Goal: Information Seeking & Learning: Learn about a topic

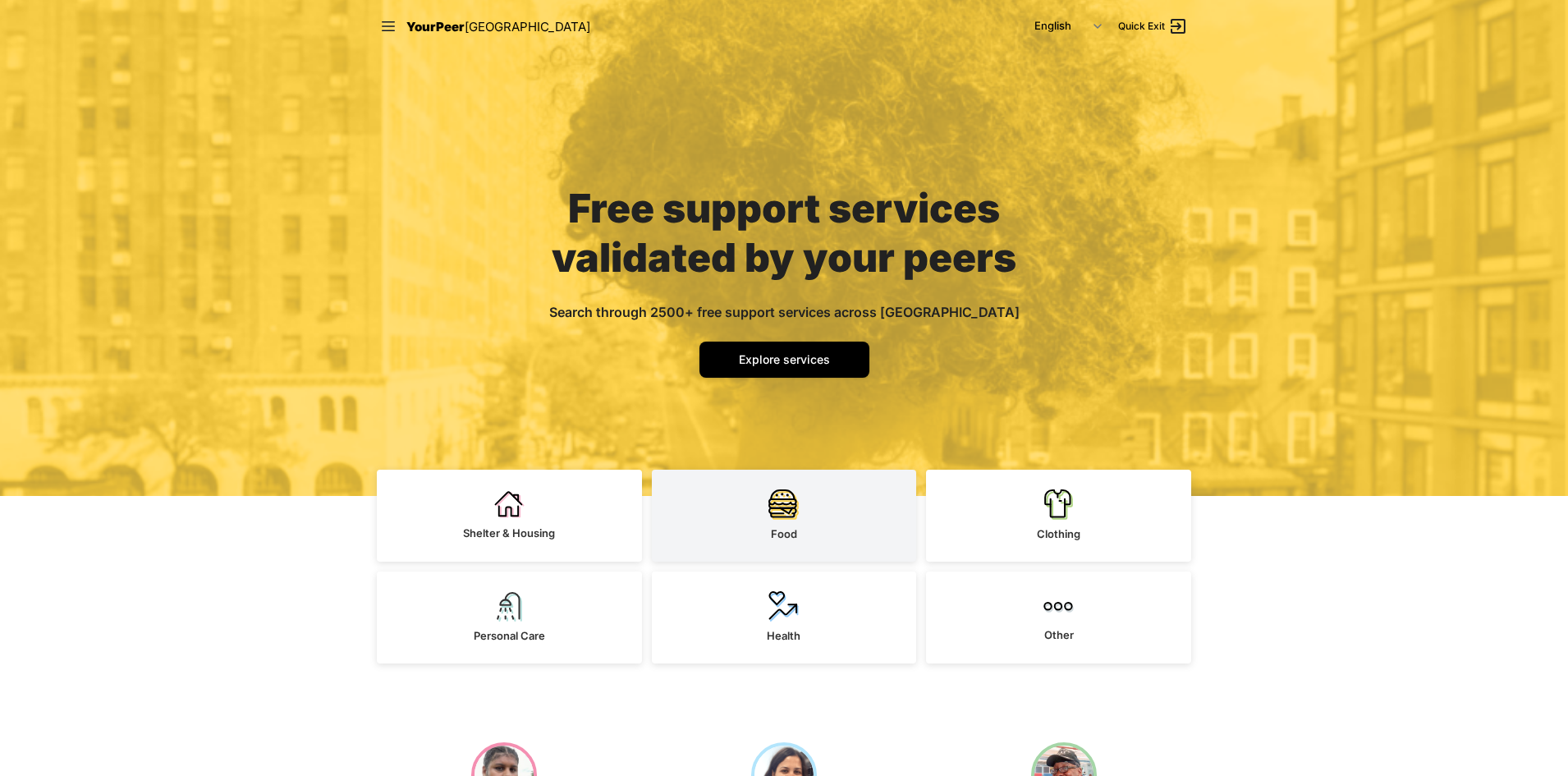
click at [803, 513] on link "Food" at bounding box center [785, 516] width 265 height 92
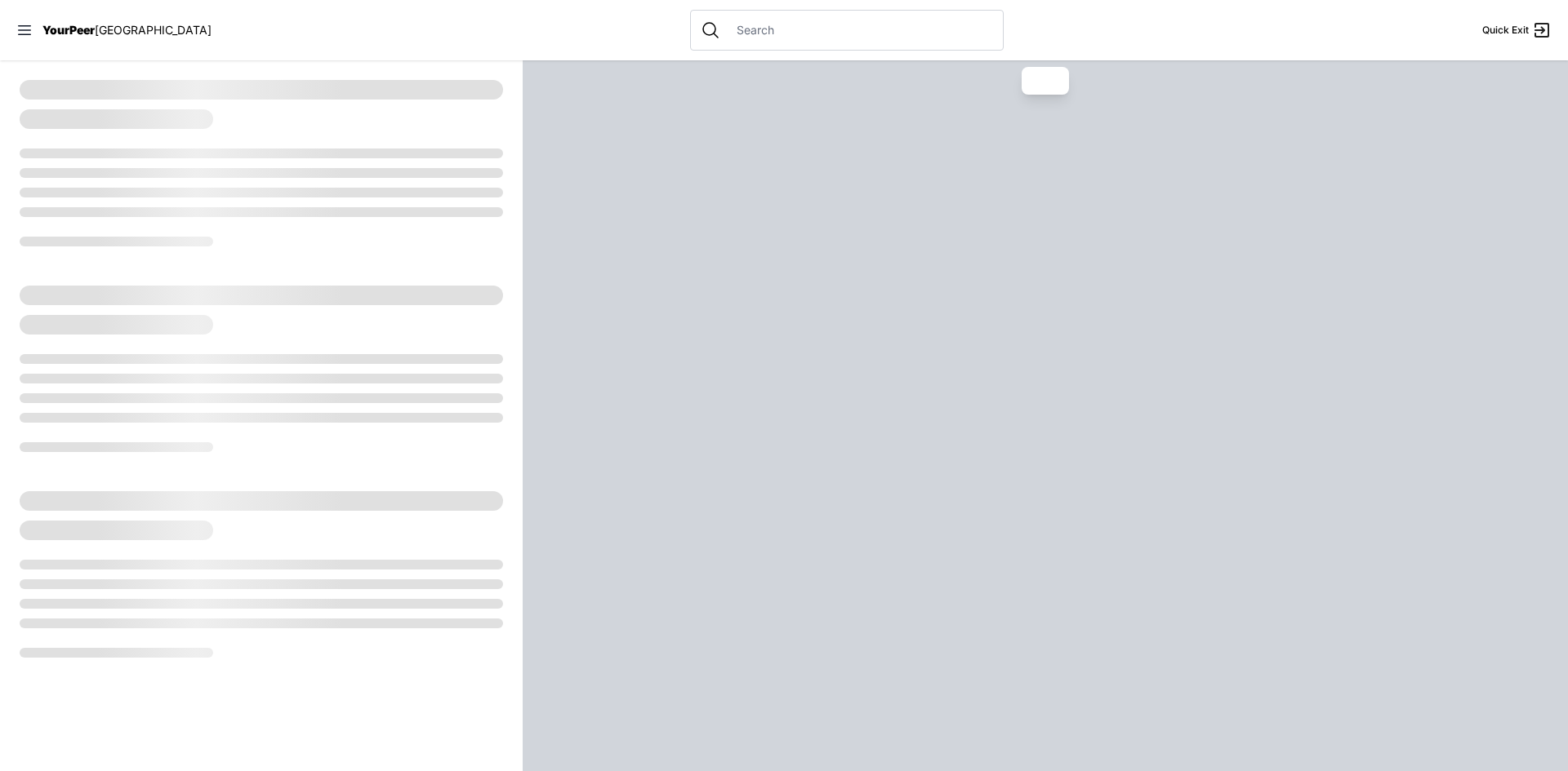
select select "recentlyUpdated"
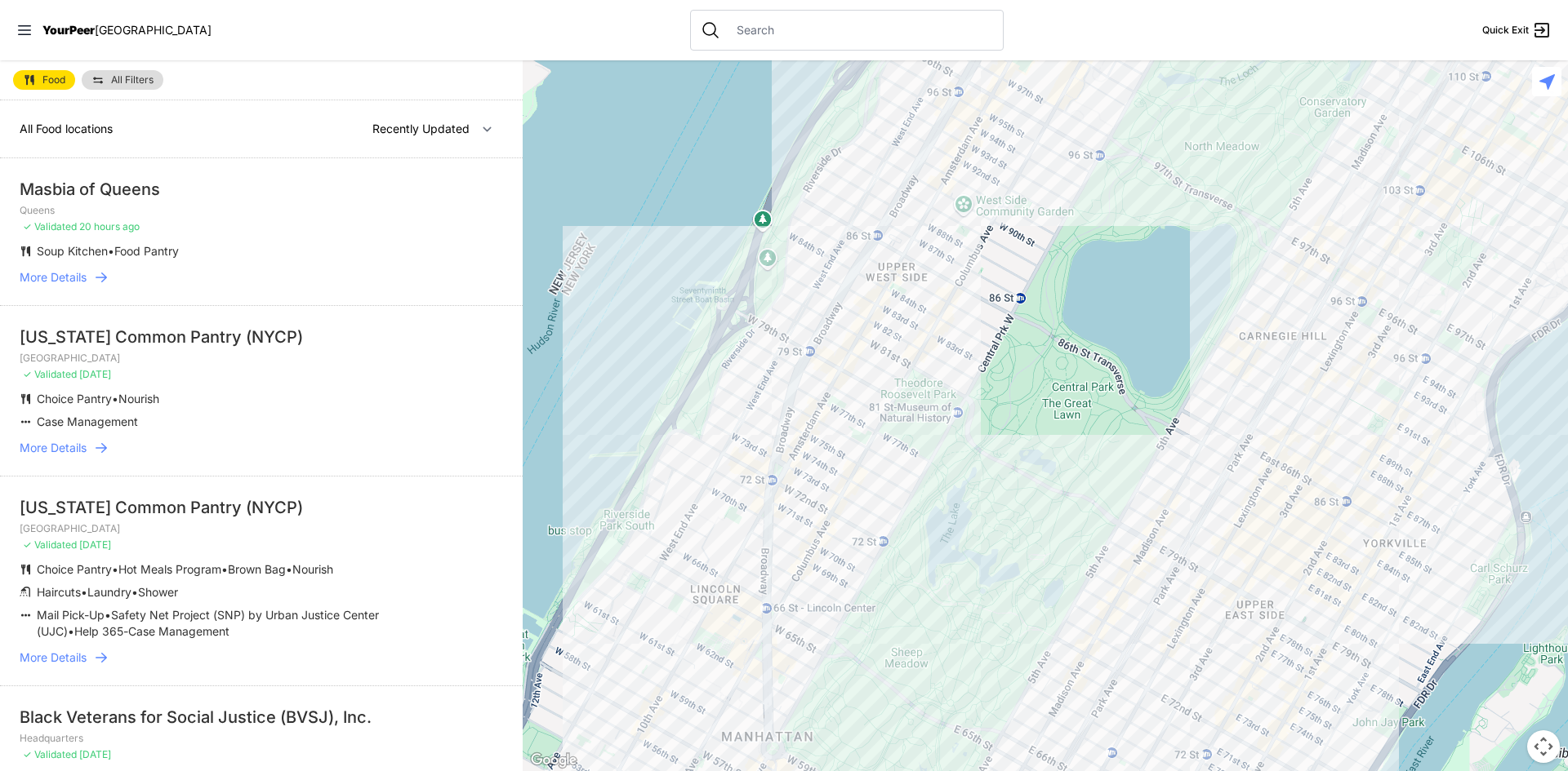
drag, startPoint x: 726, startPoint y: 442, endPoint x: 691, endPoint y: 139, distance: 305.0
click at [692, 145] on div at bounding box center [1045, 415] width 1046 height 711
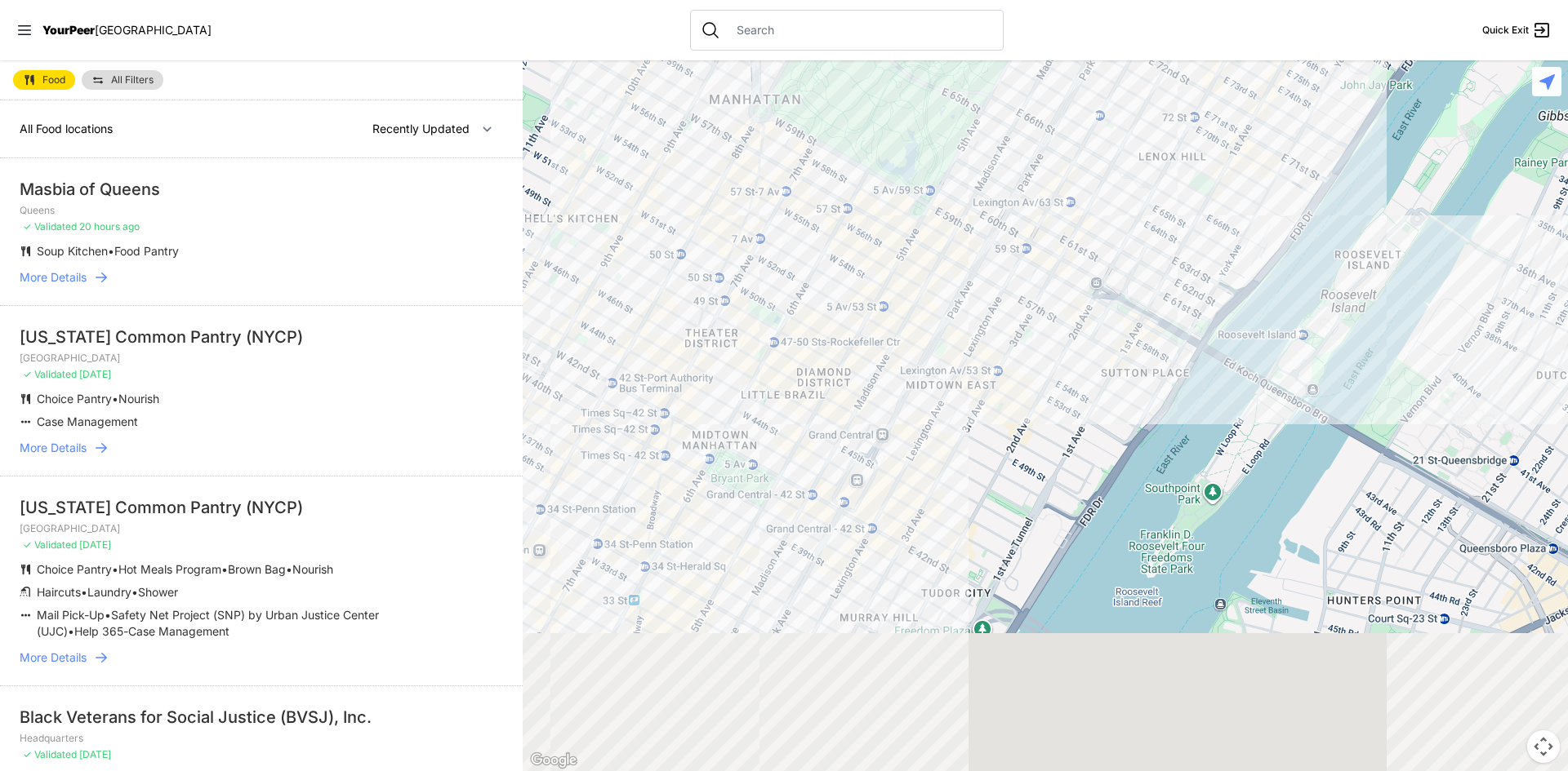
drag, startPoint x: 828, startPoint y: 262, endPoint x: 867, endPoint y: 163, distance: 106.4
click at [863, 175] on div at bounding box center [1045, 415] width 1046 height 711
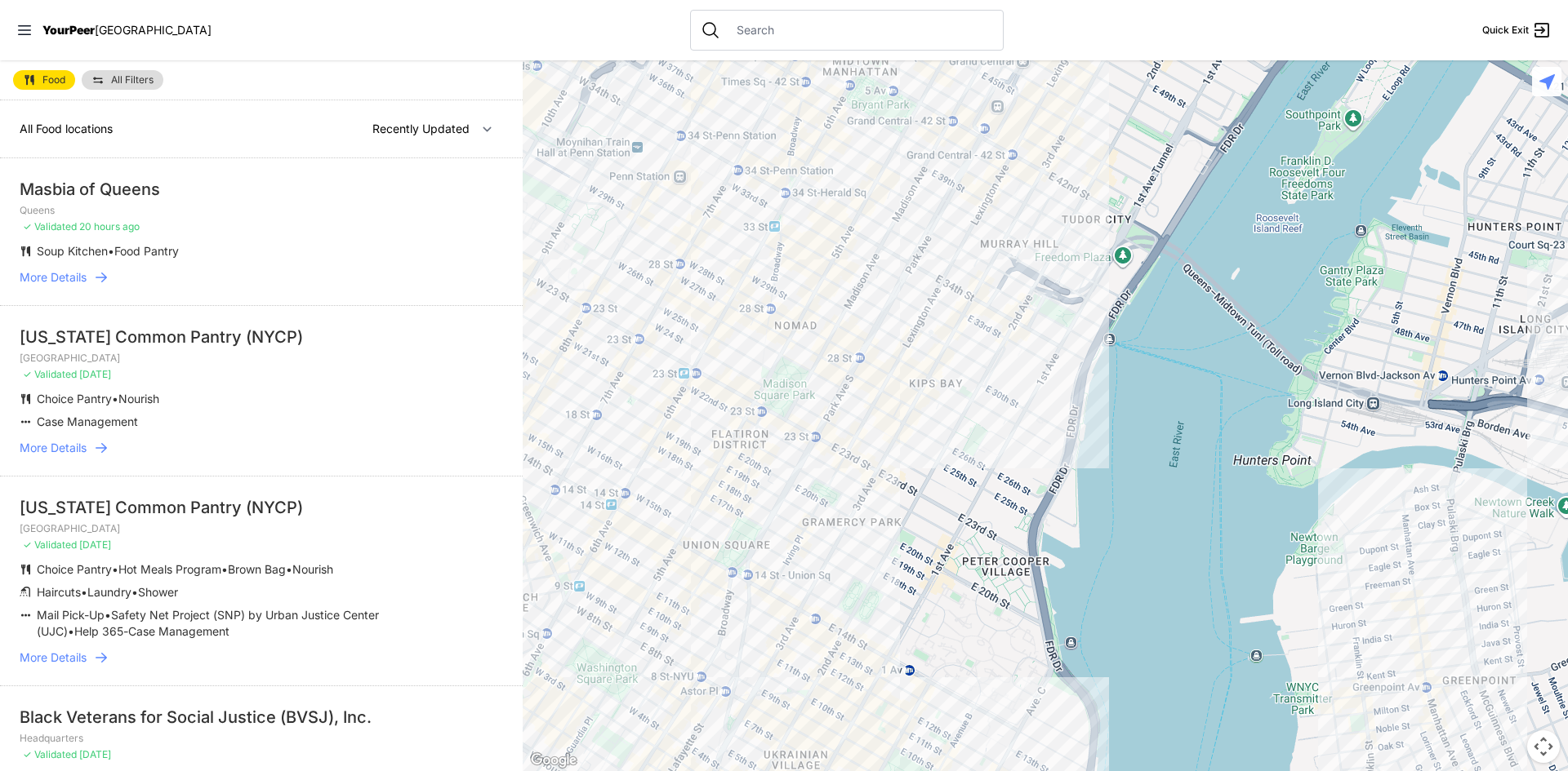
drag, startPoint x: 735, startPoint y: 454, endPoint x: 942, endPoint y: 206, distance: 323.0
click at [936, 218] on div at bounding box center [1045, 415] width 1046 height 711
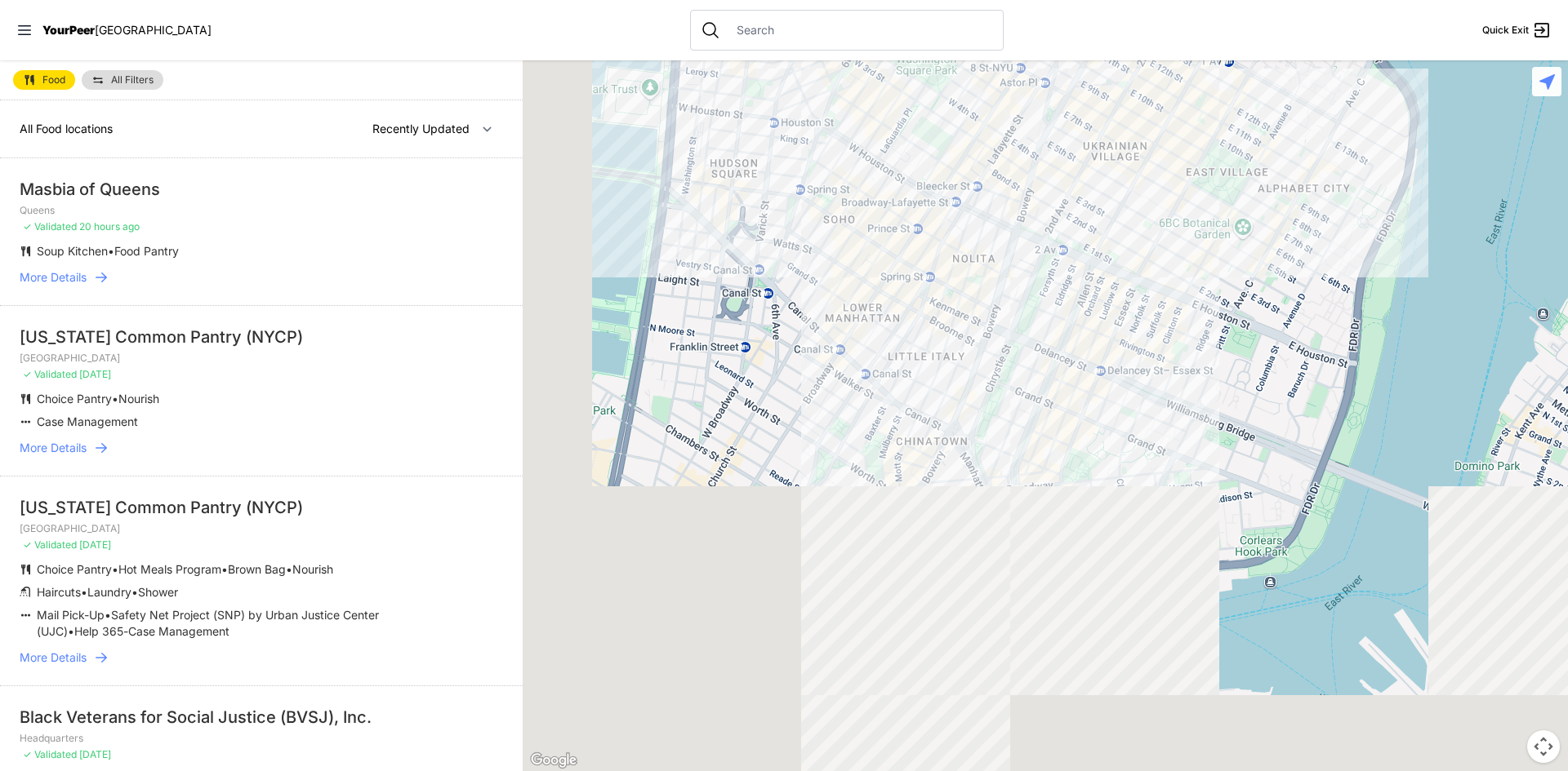
drag, startPoint x: 769, startPoint y: 528, endPoint x: 850, endPoint y: 214, distance: 324.3
click at [850, 202] on div at bounding box center [1045, 415] width 1046 height 711
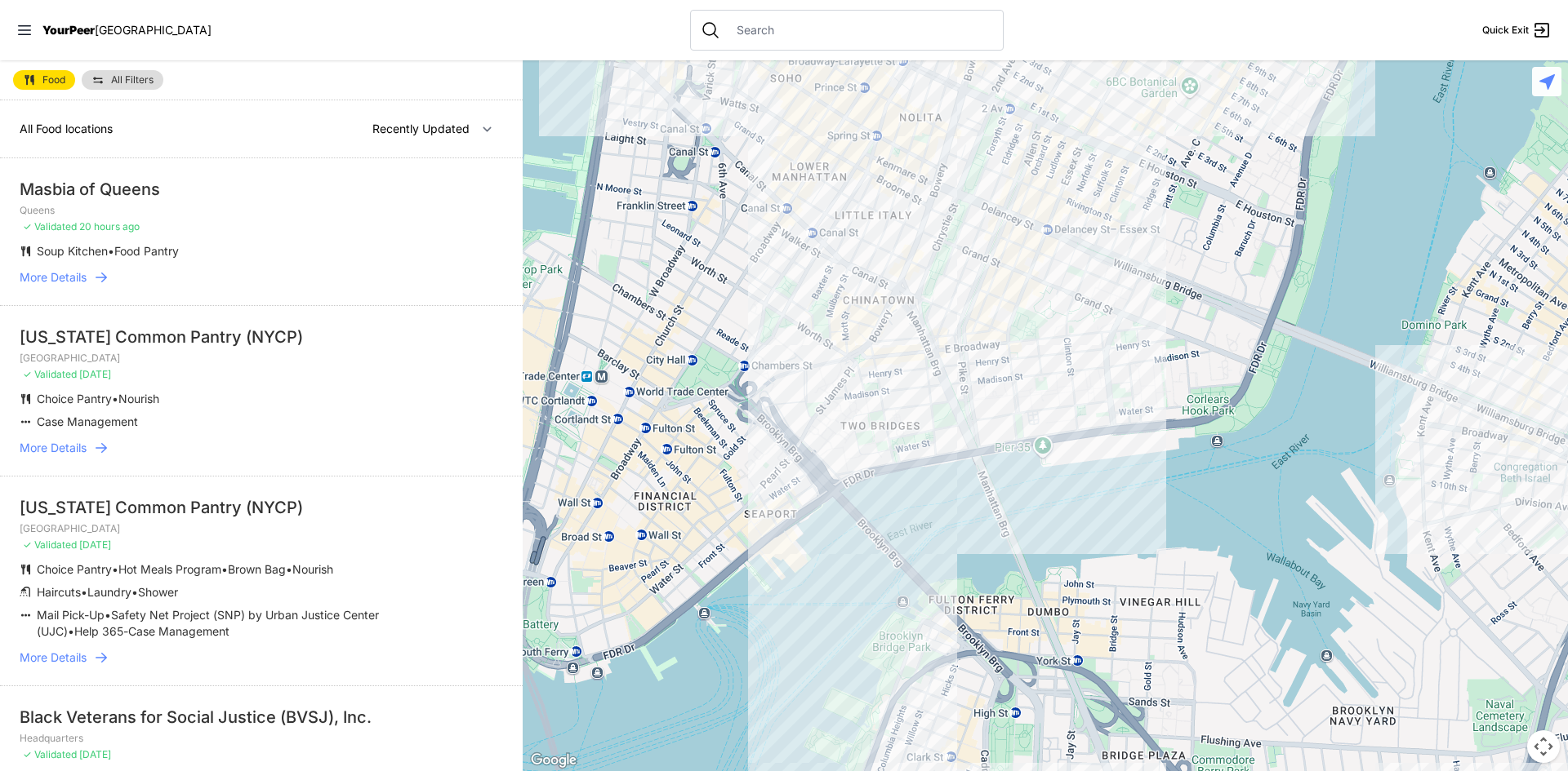
drag, startPoint x: 816, startPoint y: 479, endPoint x: 810, endPoint y: 489, distance: 11.7
click at [810, 489] on div at bounding box center [1045, 415] width 1046 height 711
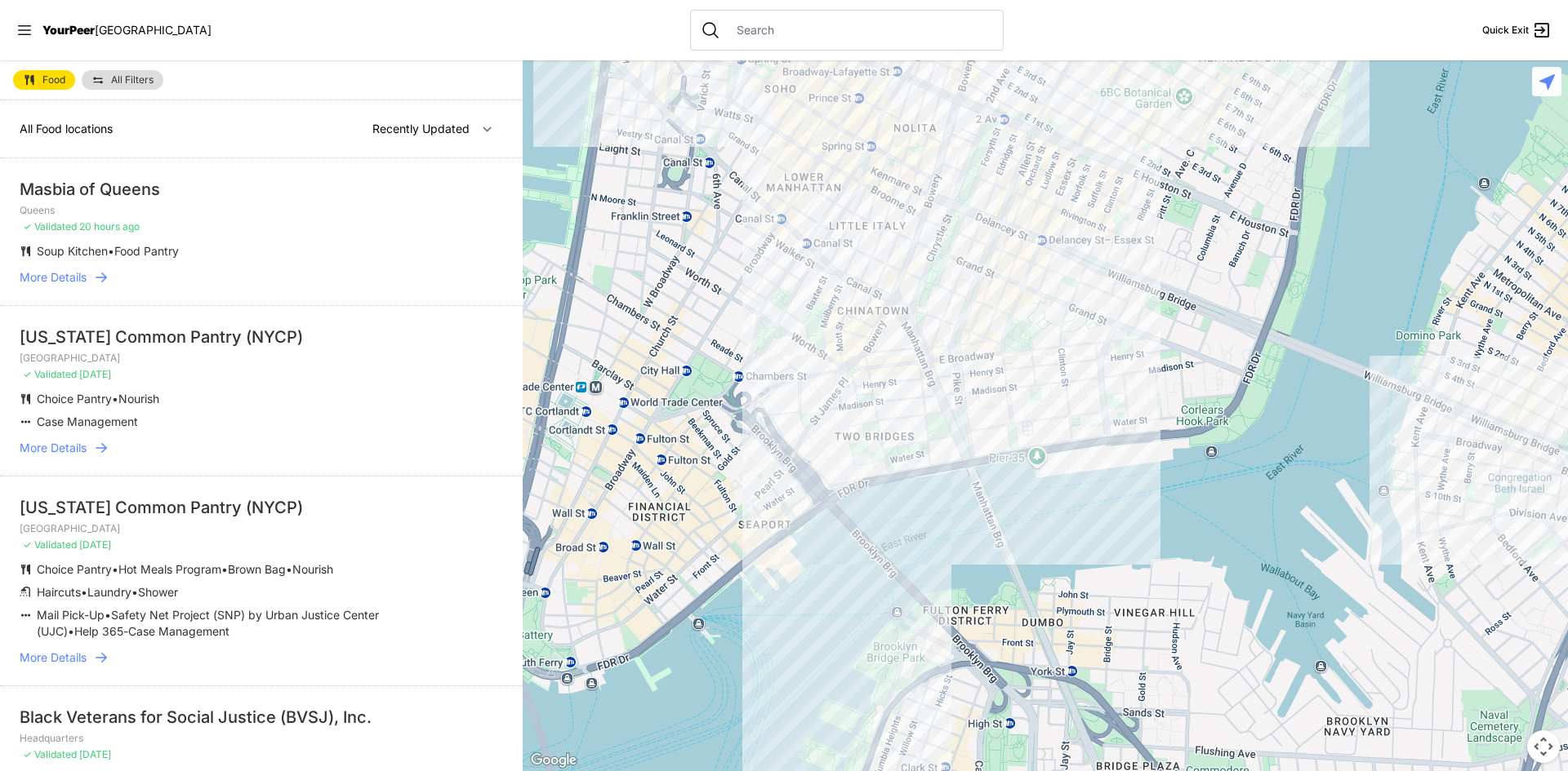
click at [864, 399] on div at bounding box center [1045, 415] width 1046 height 711
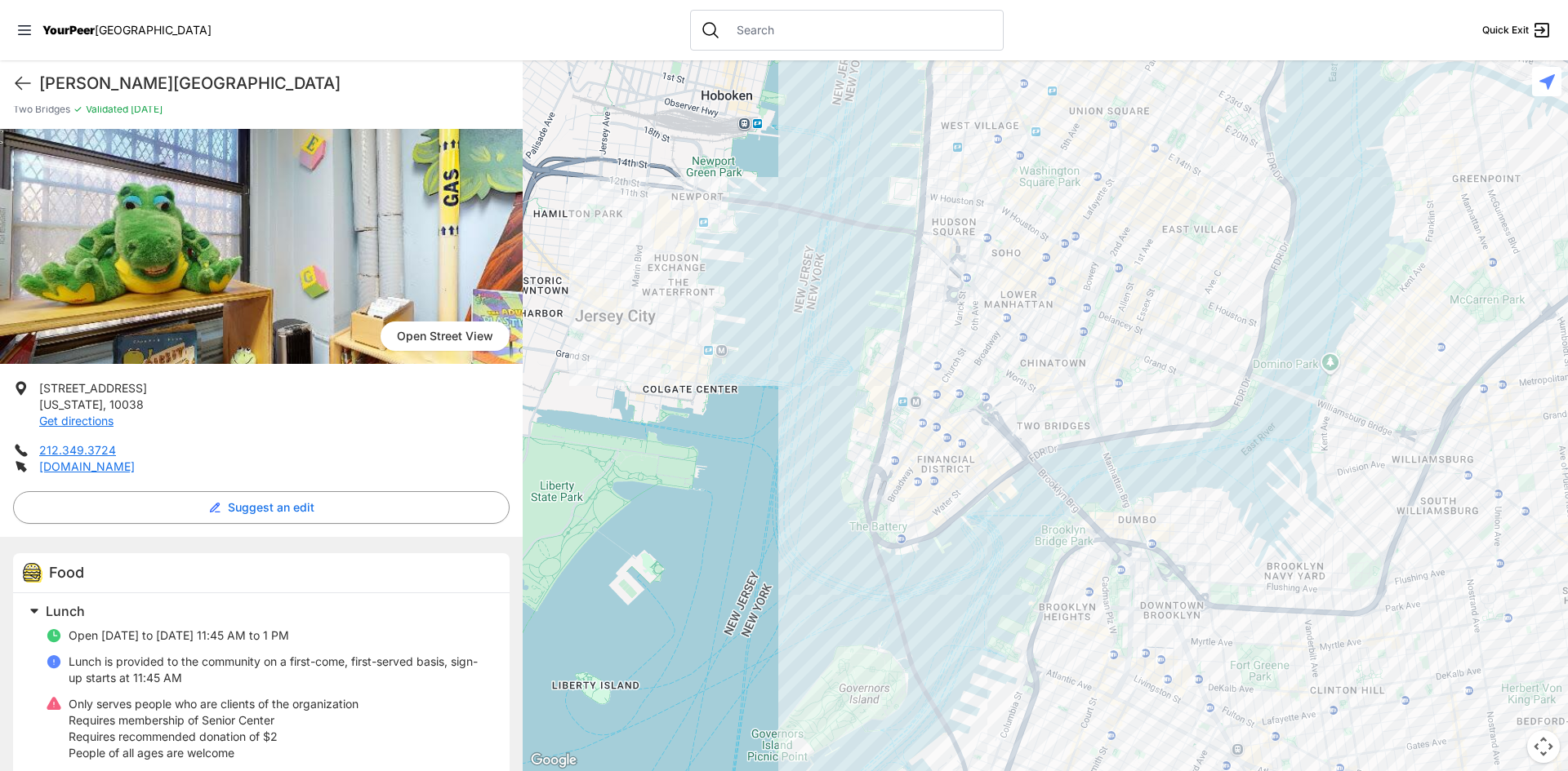
scroll to position [176, 0]
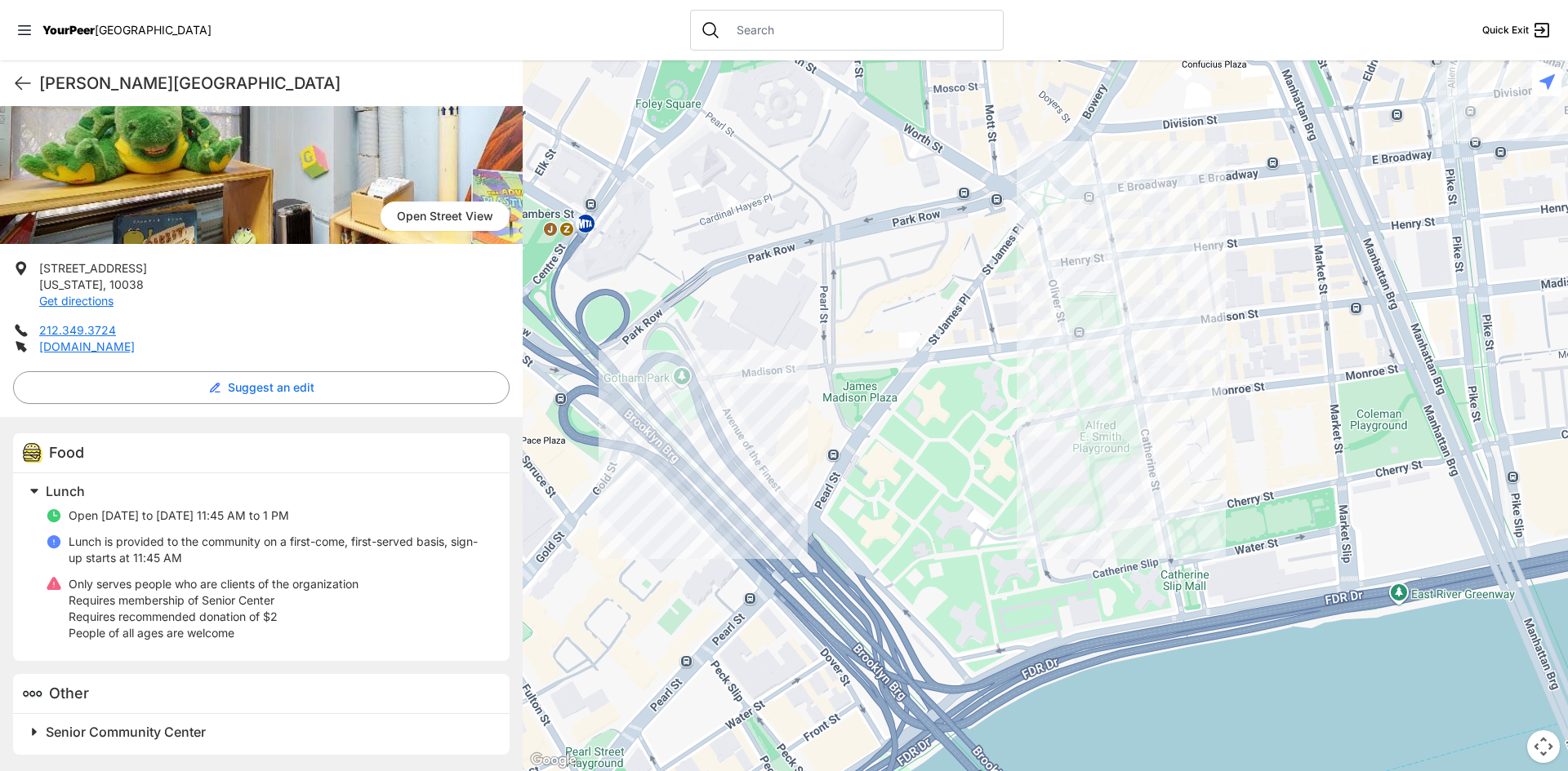
click at [679, 492] on div at bounding box center [1045, 415] width 1046 height 711
click at [672, 496] on div at bounding box center [1045, 415] width 1046 height 711
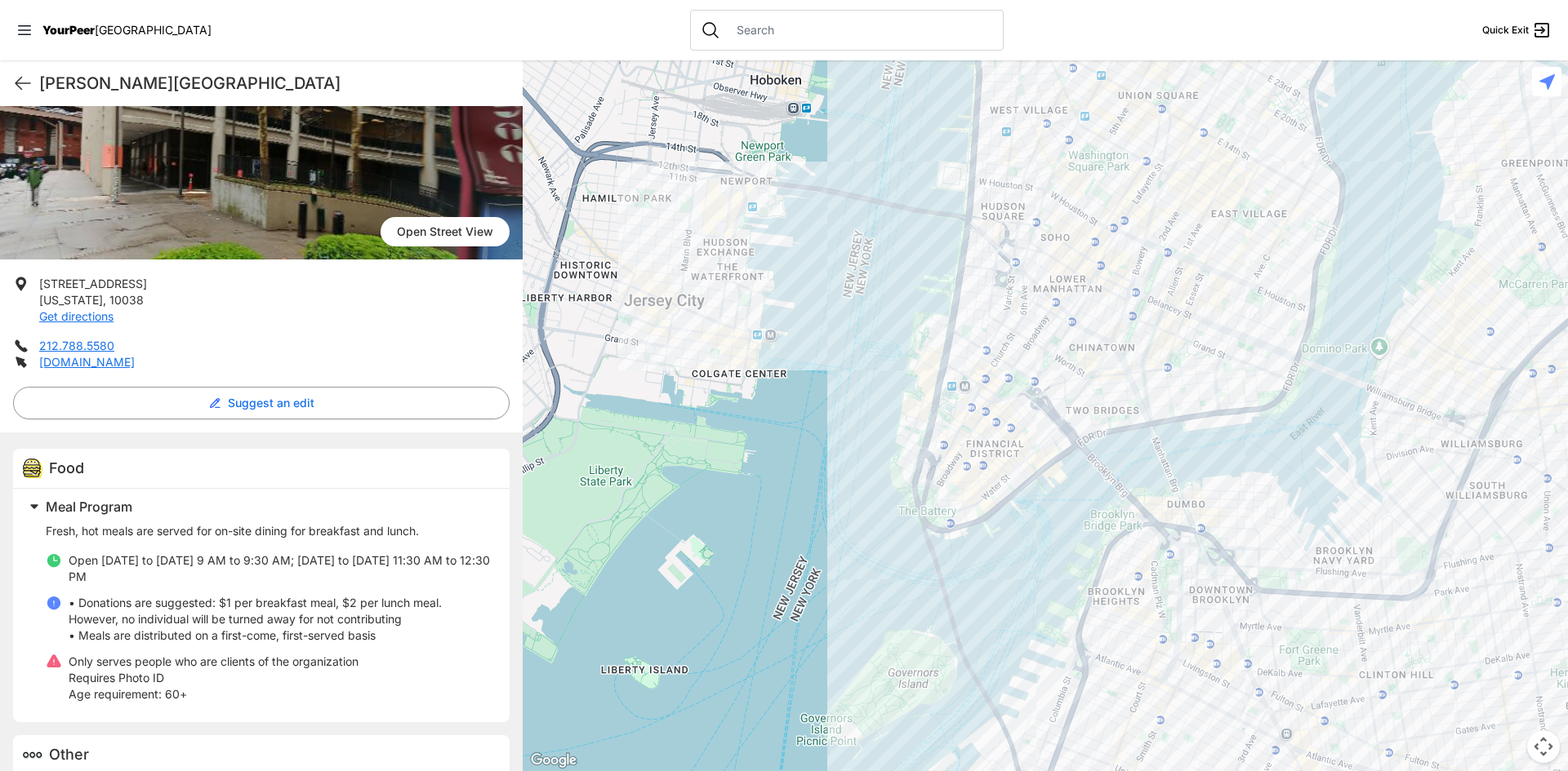
scroll to position [163, 0]
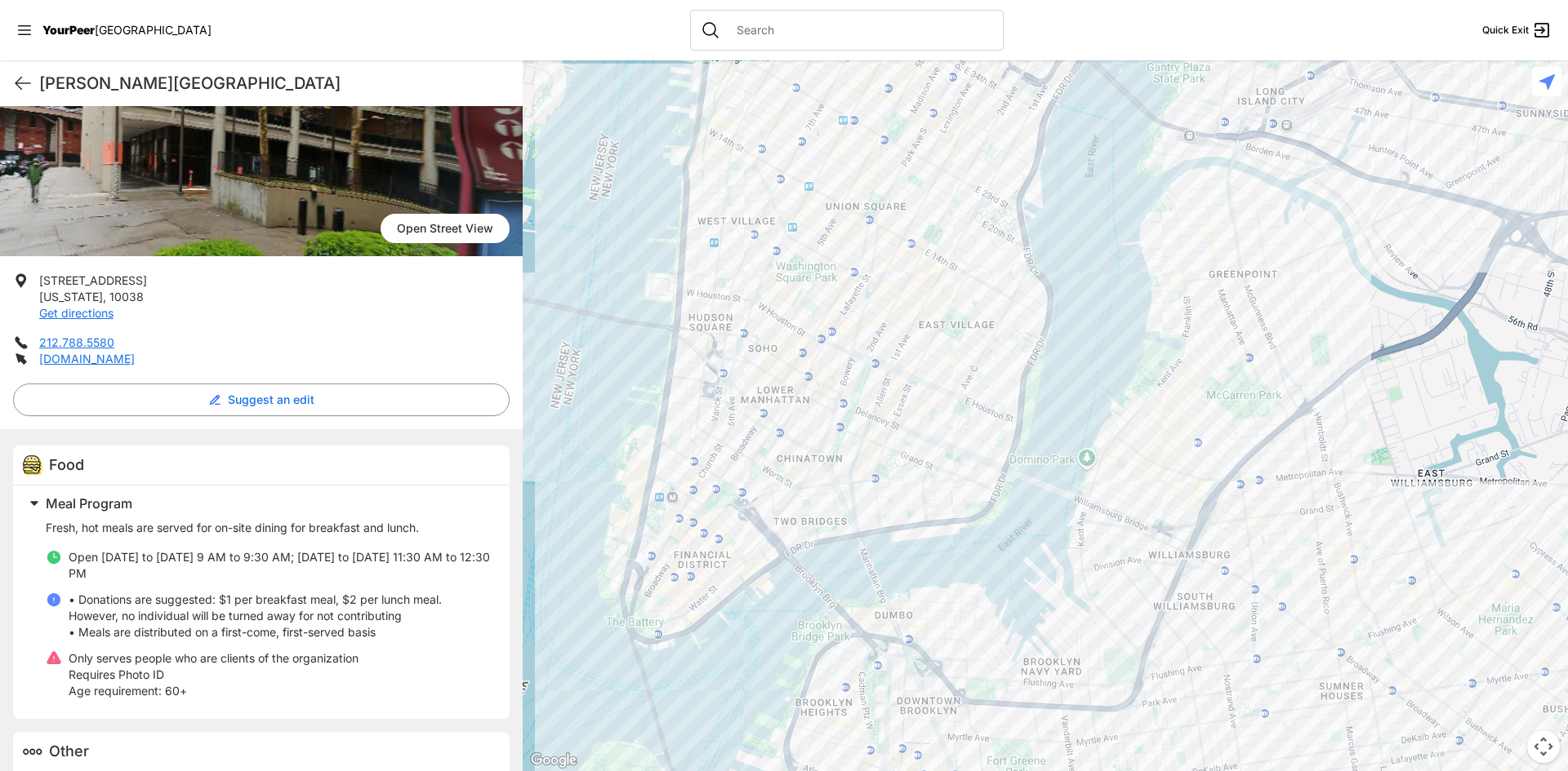
drag, startPoint x: 1292, startPoint y: 366, endPoint x: 1016, endPoint y: 471, distance: 295.3
click at [1016, 471] on div at bounding box center [1045, 415] width 1046 height 711
click at [891, 480] on div at bounding box center [1045, 415] width 1046 height 711
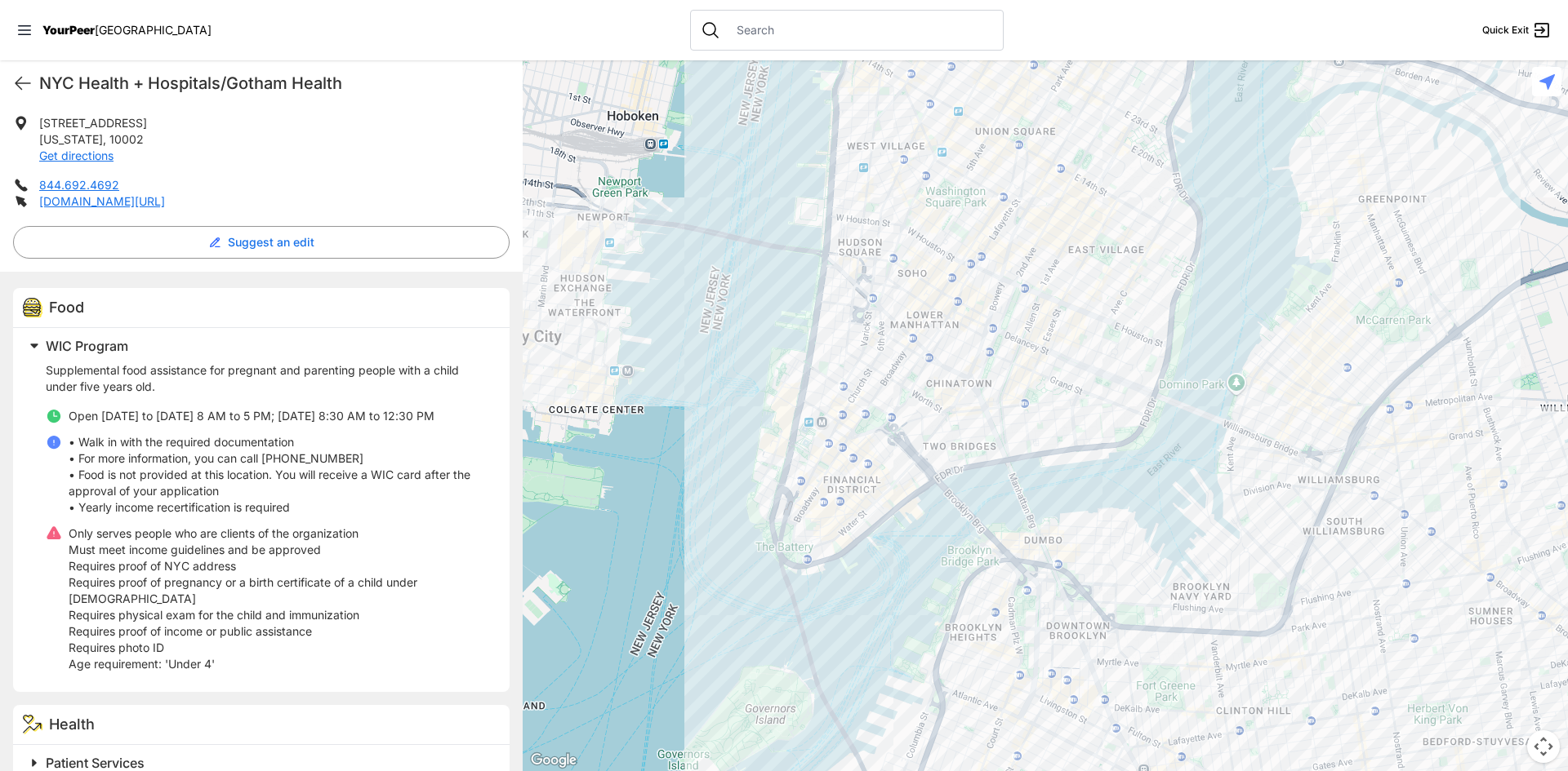
scroll to position [326, 0]
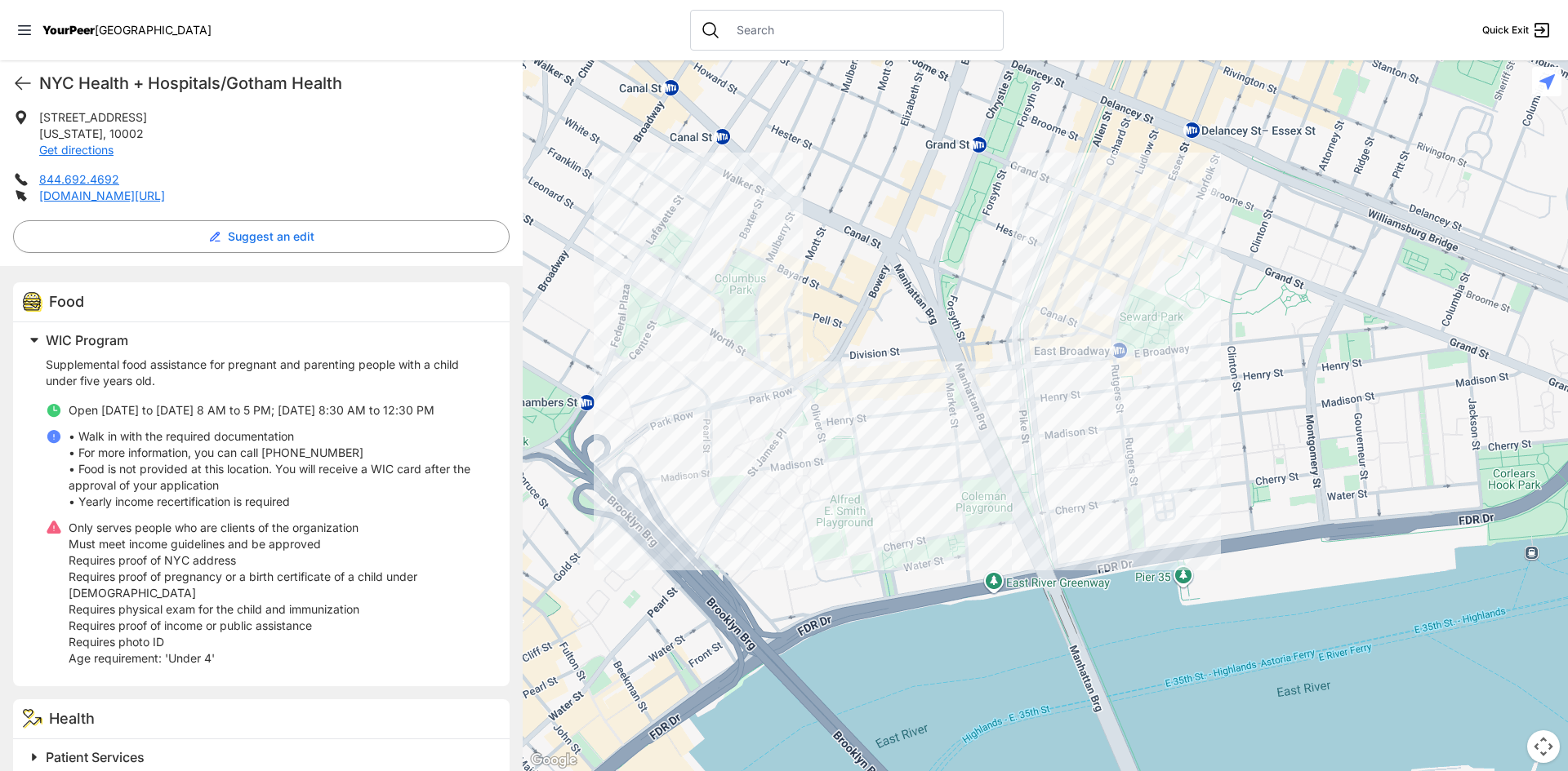
click at [1034, 328] on div at bounding box center [1045, 415] width 1046 height 711
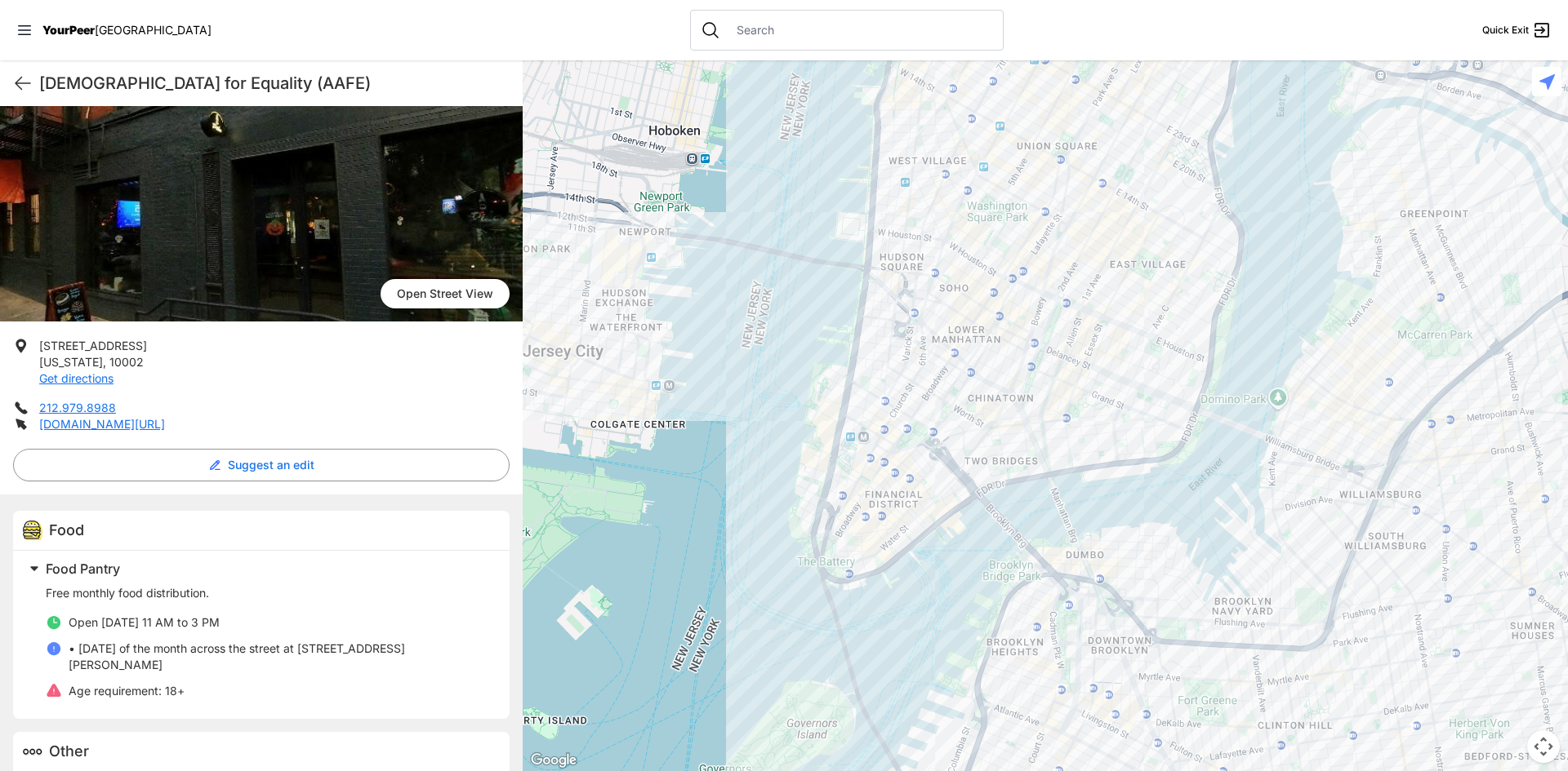
scroll to position [139, 0]
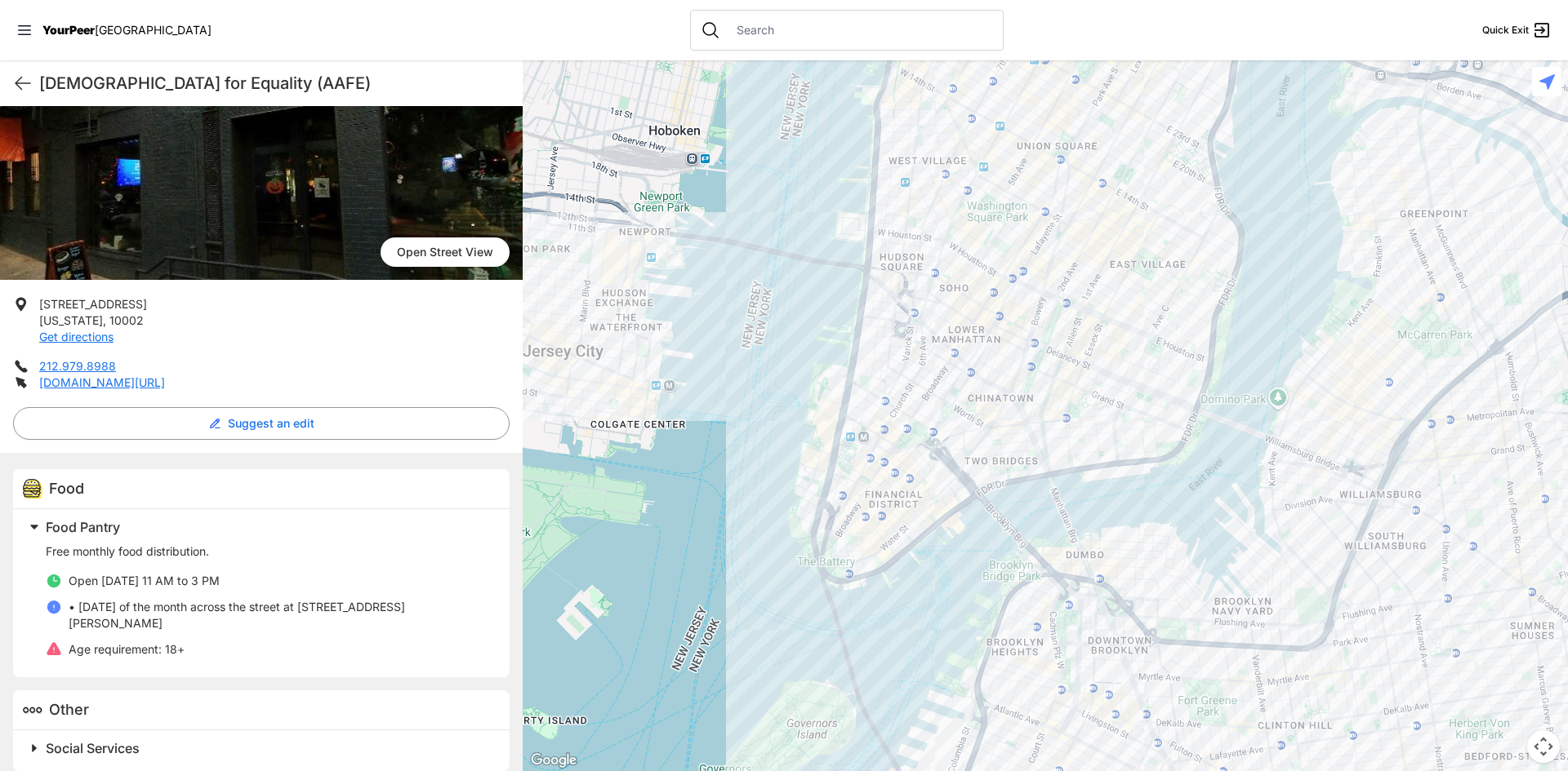
click at [1069, 380] on div at bounding box center [1045, 415] width 1046 height 711
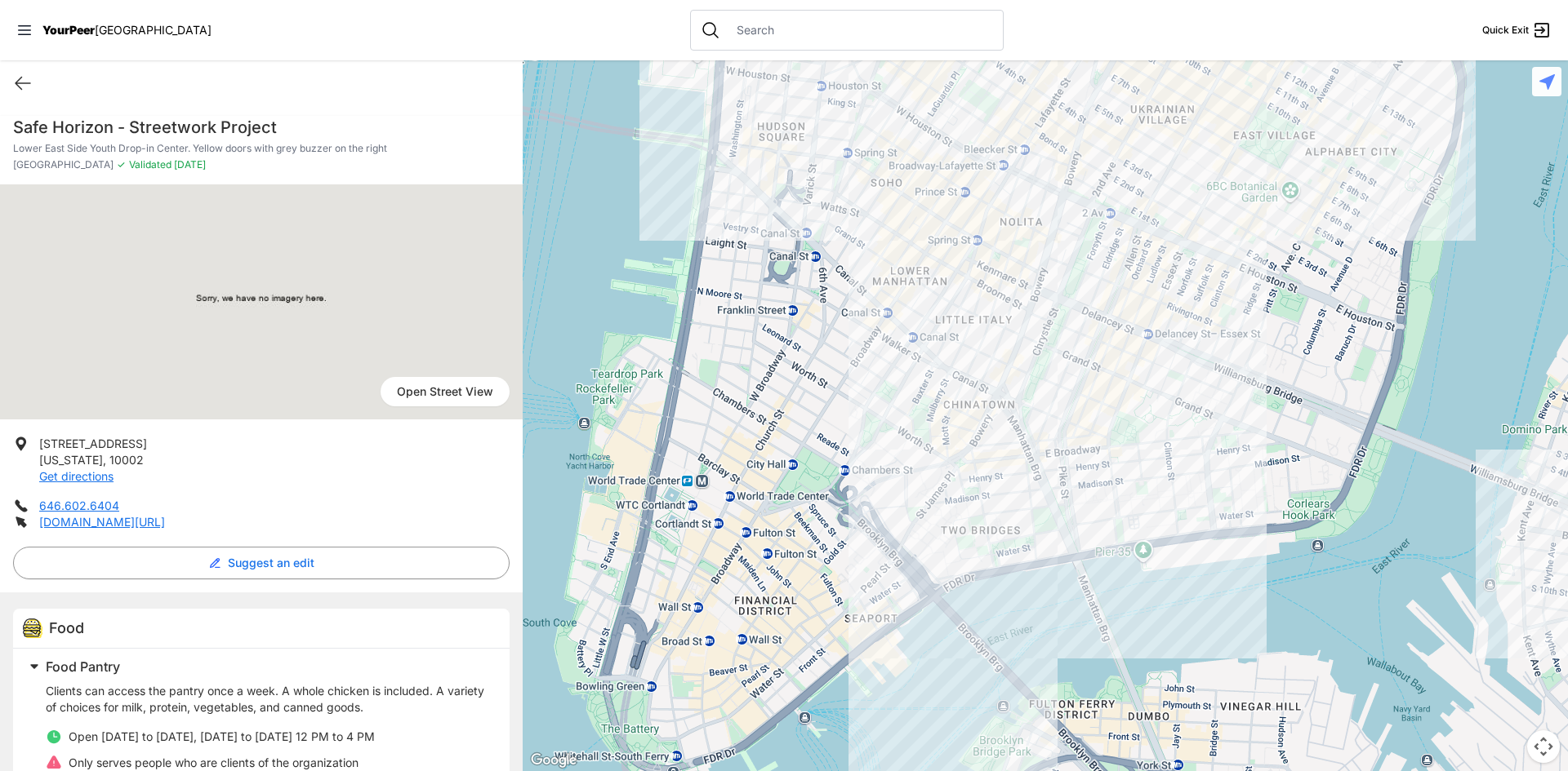
drag, startPoint x: 1003, startPoint y: 519, endPoint x: 643, endPoint y: 201, distance: 480.3
click at [587, 184] on div at bounding box center [1045, 415] width 1046 height 711
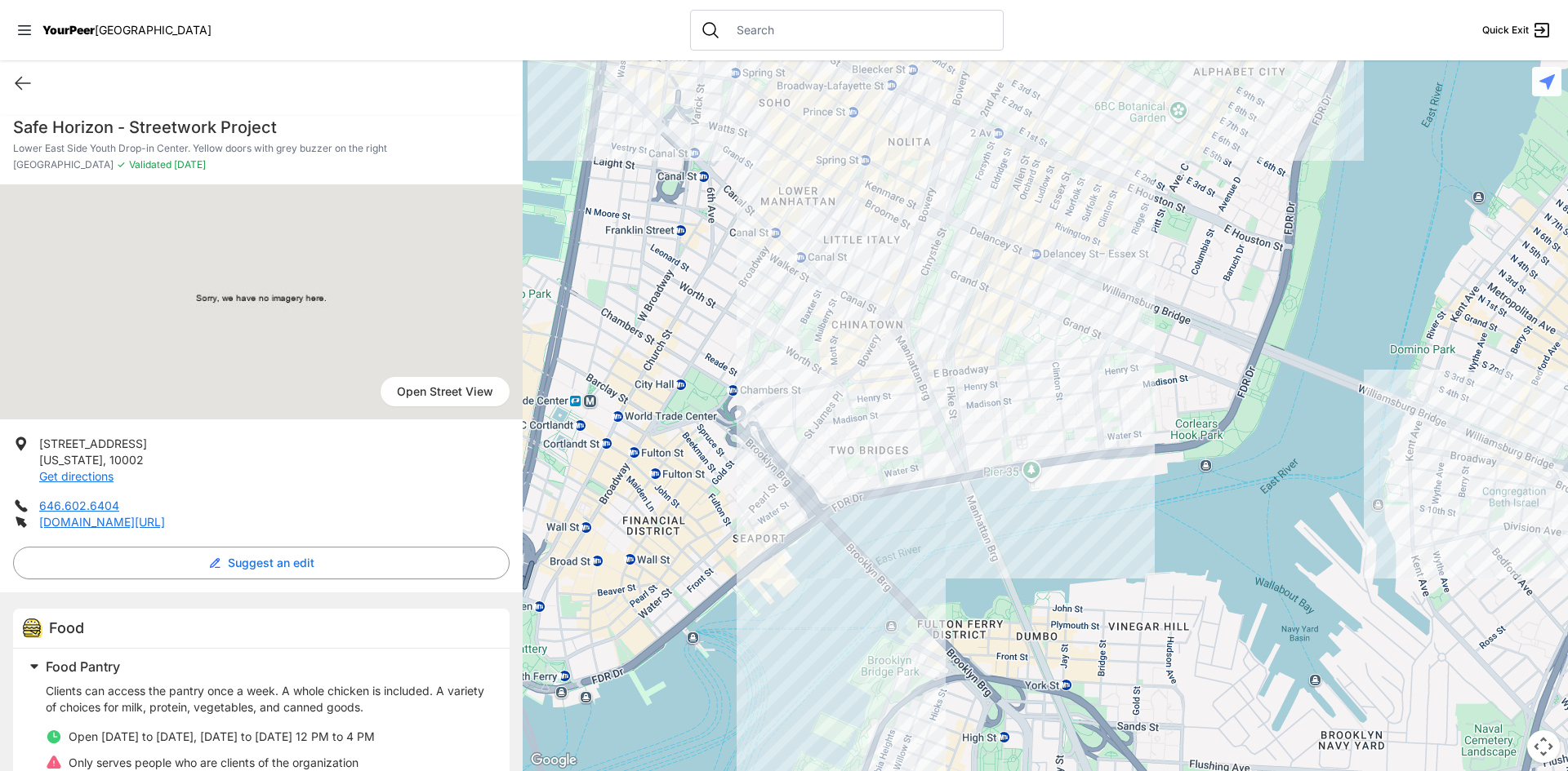
click at [1032, 268] on div at bounding box center [1045, 415] width 1046 height 711
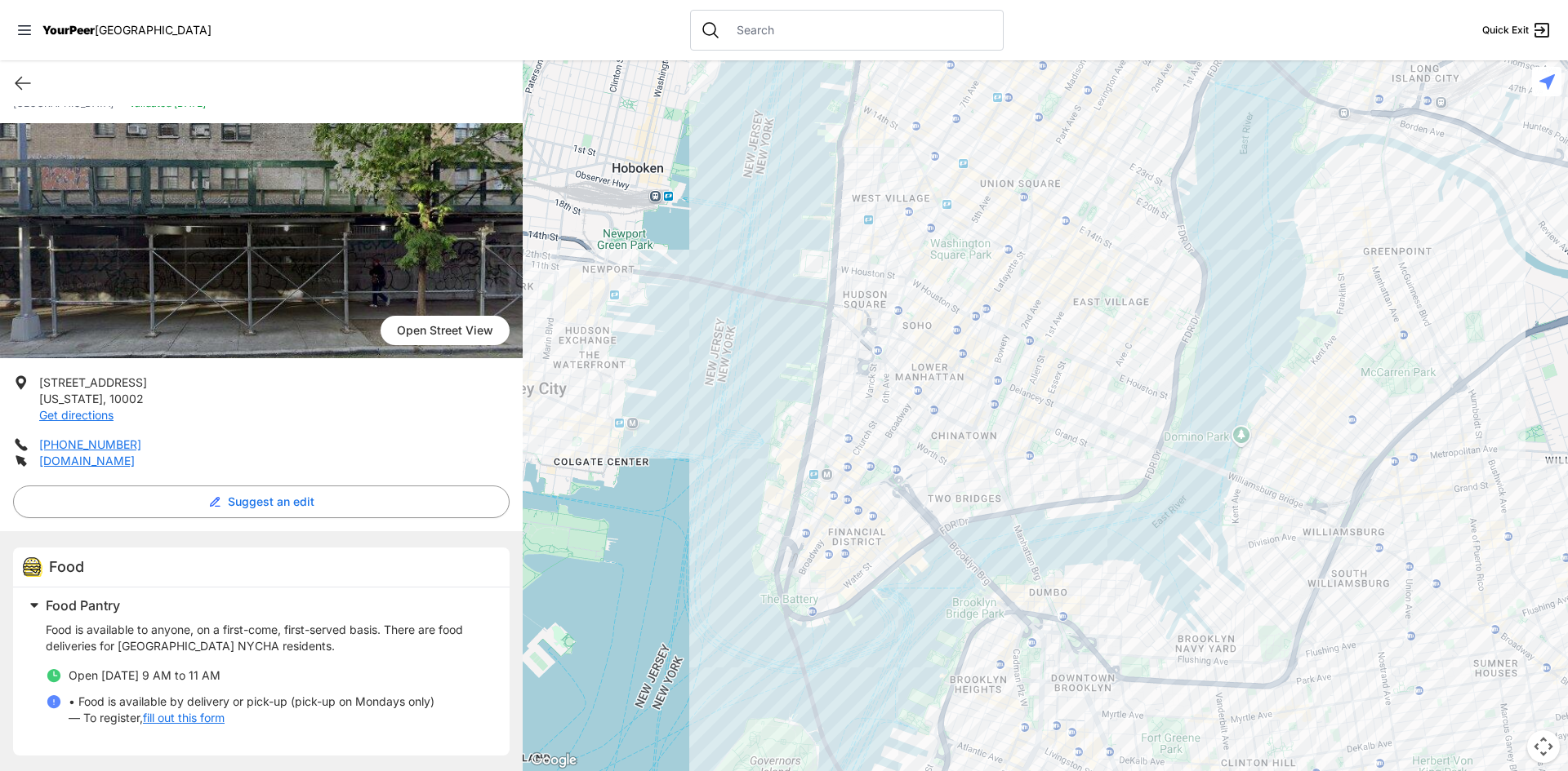
scroll to position [62, 0]
click at [192, 643] on p "Food is available to anyone, on a first-come, first-served basis. There are foo…" at bounding box center [268, 637] width 444 height 33
click at [1085, 324] on div at bounding box center [1045, 415] width 1046 height 711
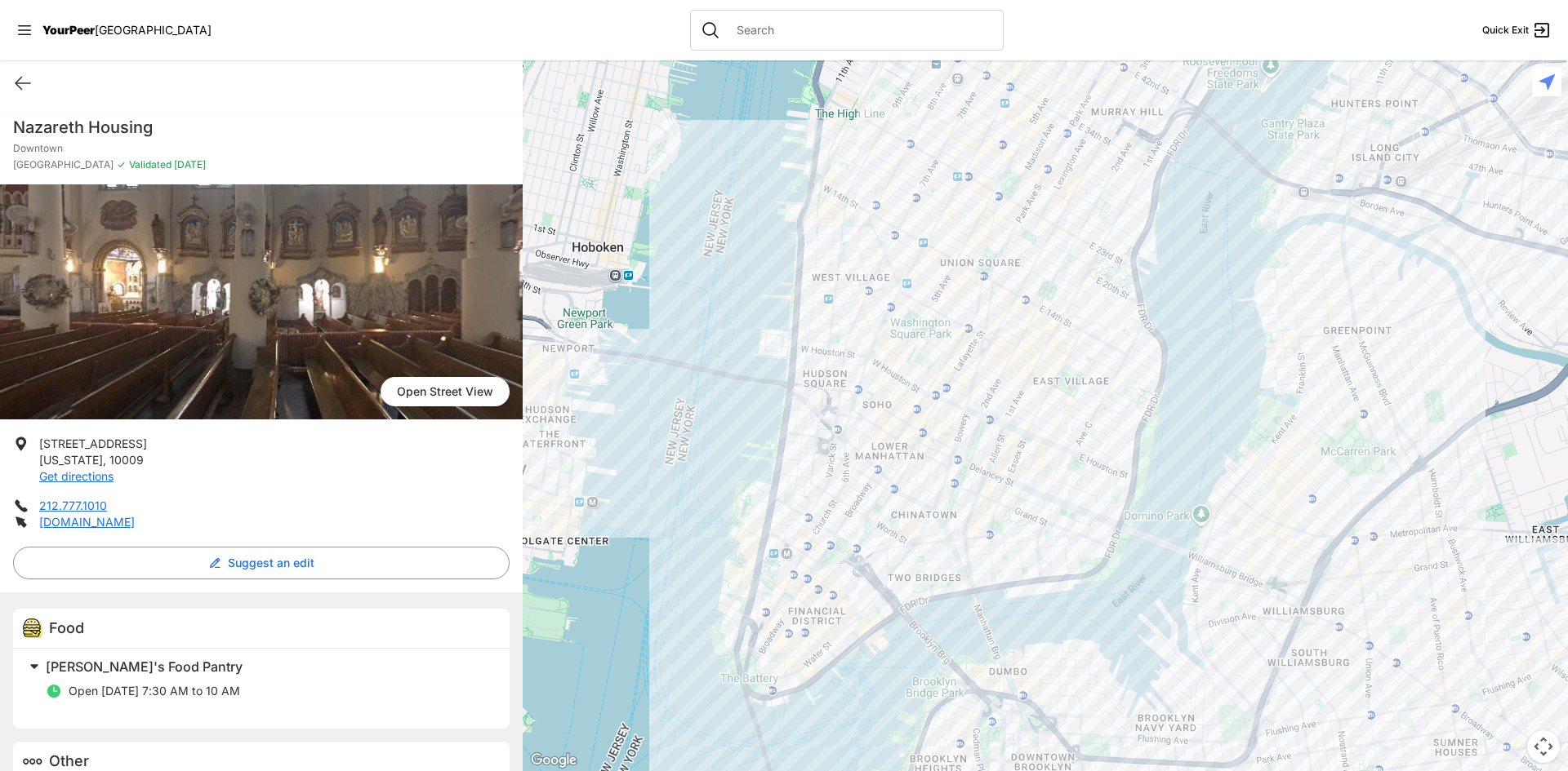
click at [1023, 402] on div at bounding box center [1045, 415] width 1046 height 711
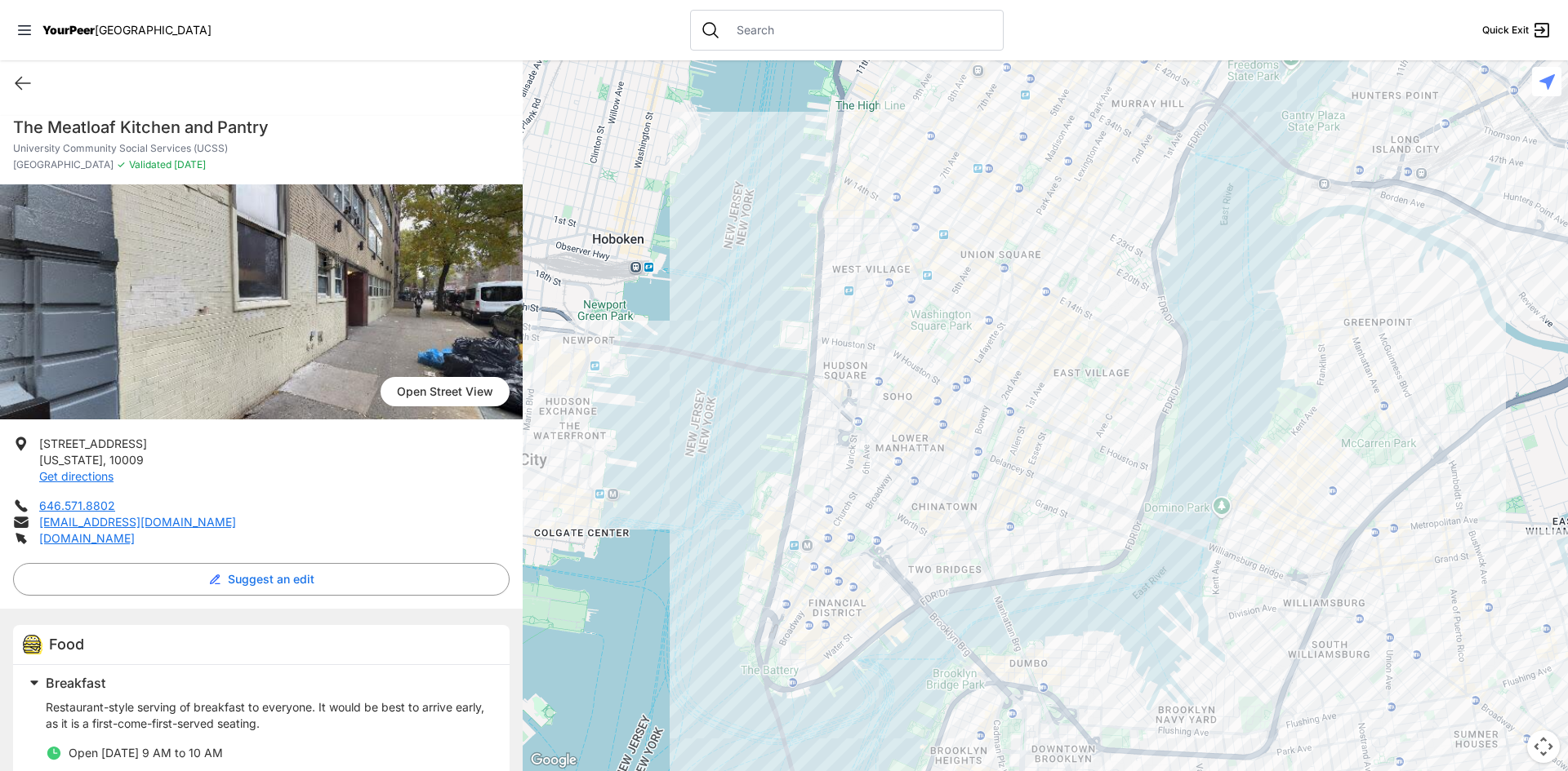
click at [1007, 386] on div at bounding box center [1045, 415] width 1046 height 711
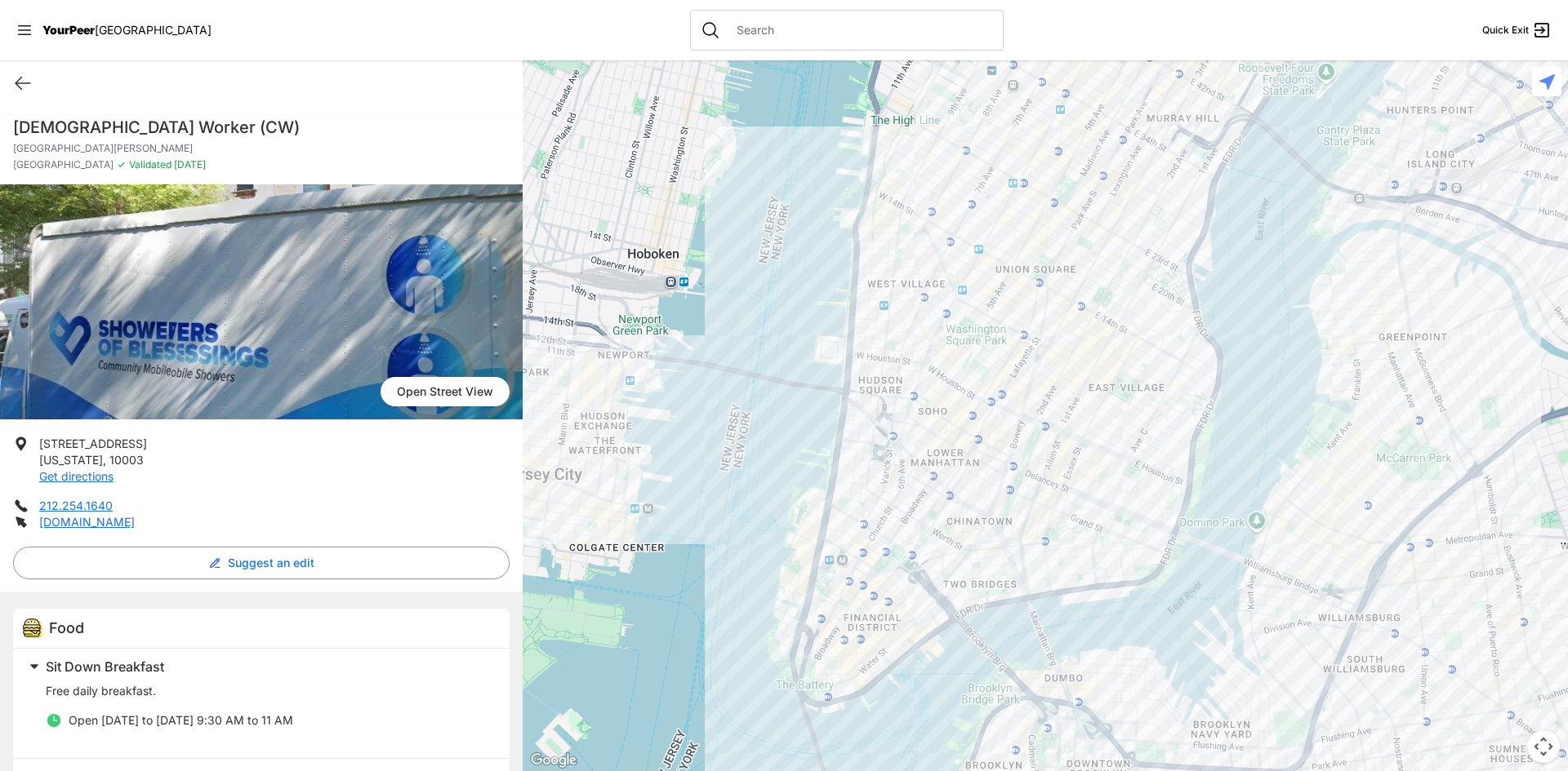
click at [1061, 489] on div at bounding box center [1045, 415] width 1046 height 711
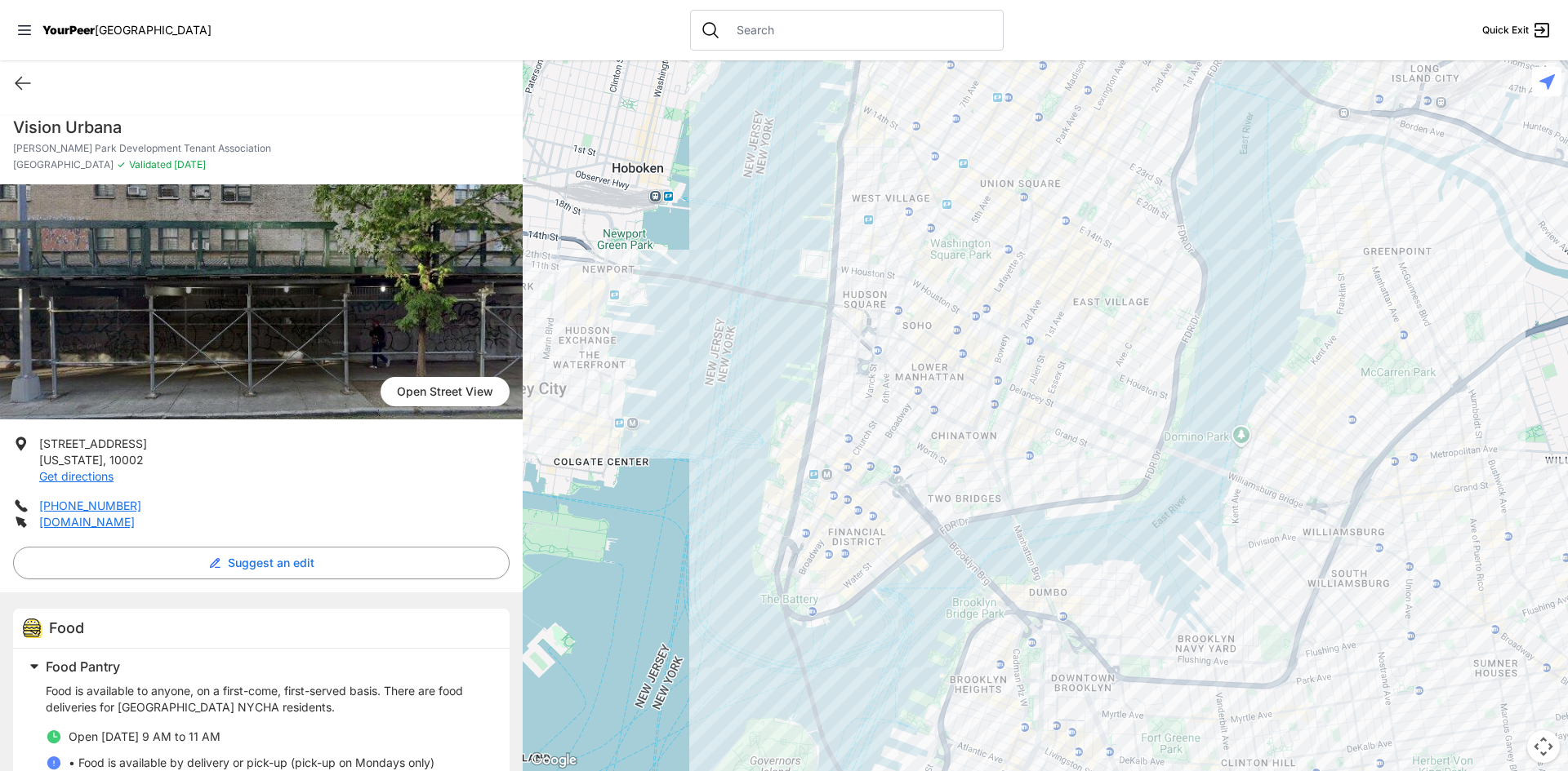
scroll to position [62, 0]
